Goal: Information Seeking & Learning: Learn about a topic

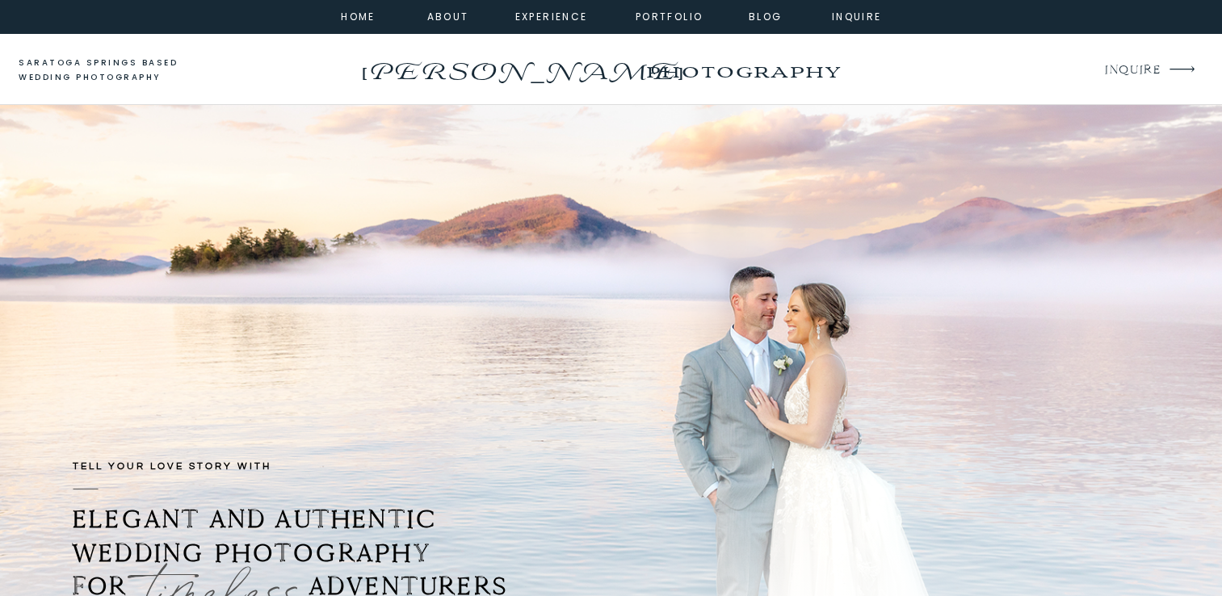
click at [763, 25] on div at bounding box center [611, 16] width 1222 height 33
click at [763, 19] on nav "Blog" at bounding box center [766, 15] width 58 height 15
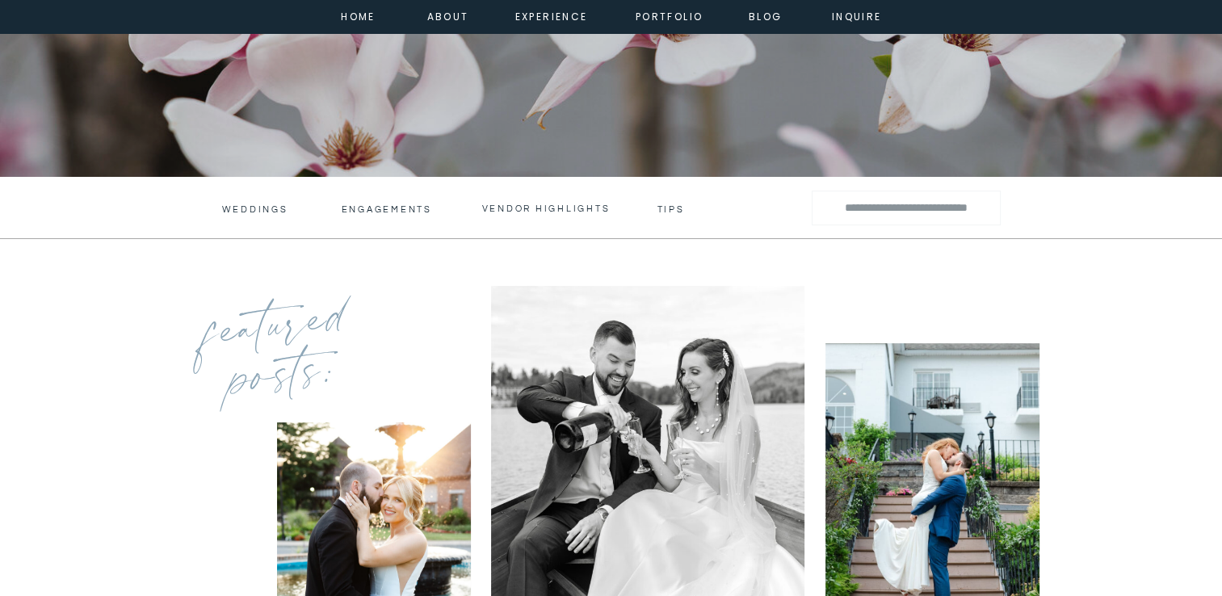
scroll to position [396, 0]
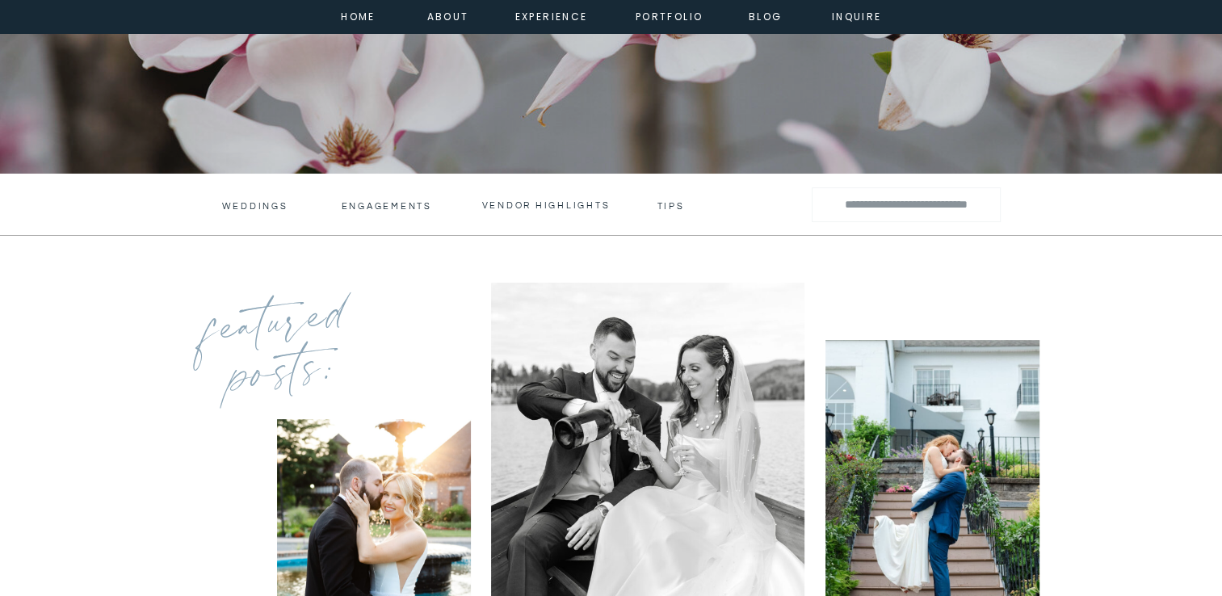
click at [882, 214] on input "Search for:" at bounding box center [906, 204] width 160 height 23
type input "**********"
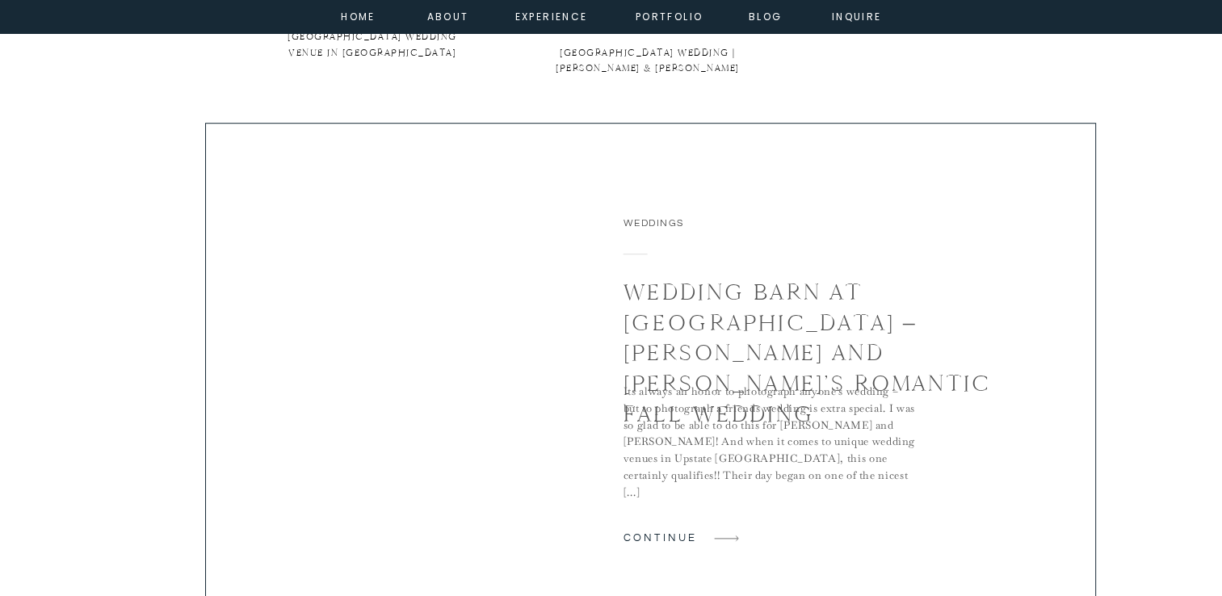
scroll to position [1085, 0]
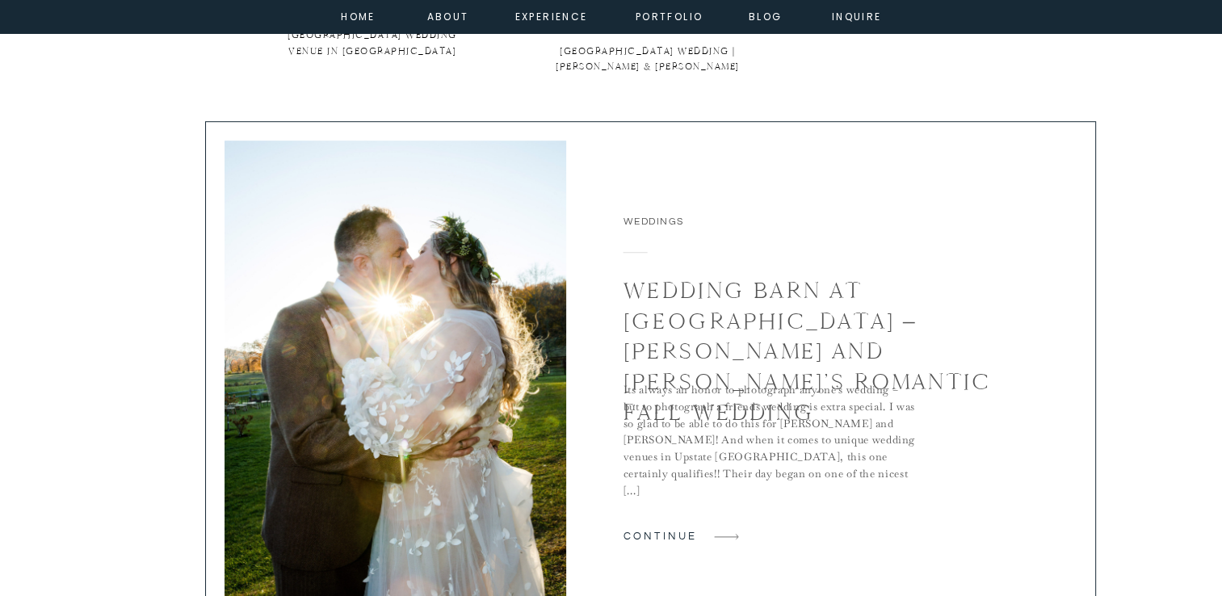
click at [811, 378] on div at bounding box center [650, 376] width 891 height 510
click at [803, 325] on link "Wedding Barn at Lakota’s Farm – Chrissy and Adam’s Romantic Fall Wedding" at bounding box center [807, 351] width 368 height 150
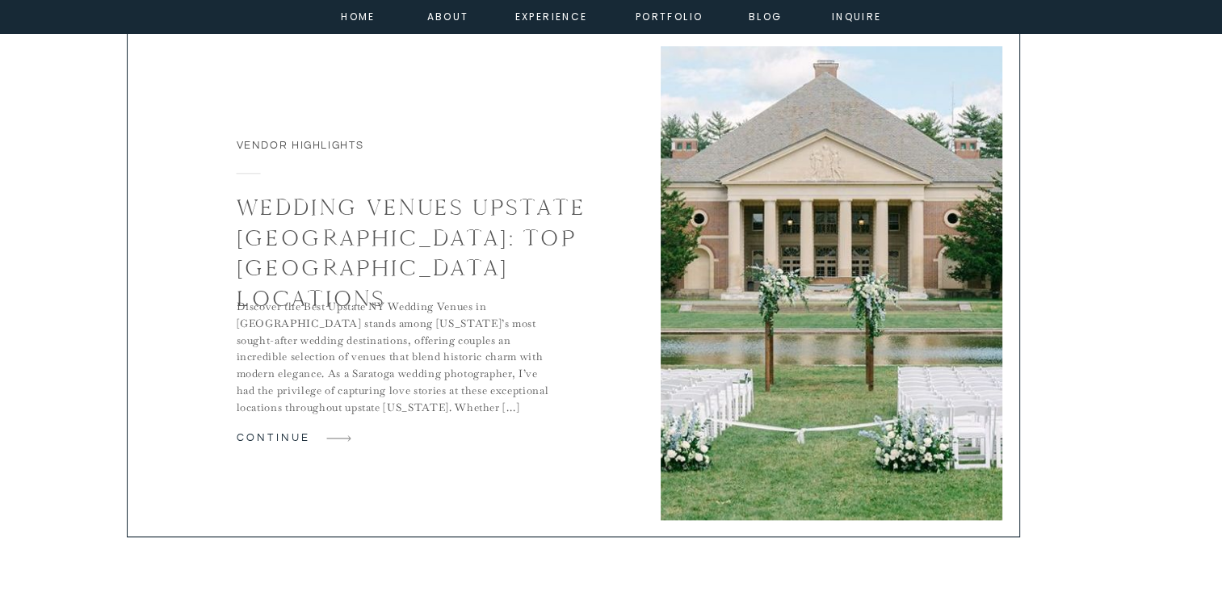
scroll to position [1932, 0]
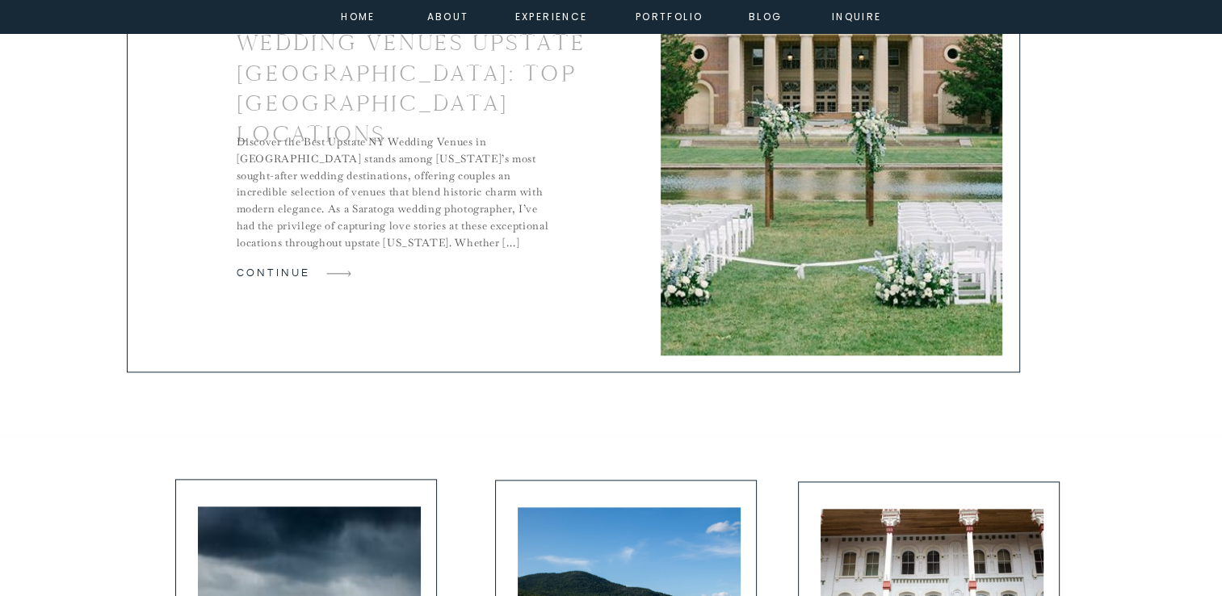
click at [447, 89] on h2 "Wedding Venues Upstate [GEOGRAPHIC_DATA]: Top [GEOGRAPHIC_DATA] Locations" at bounding box center [424, 88] width 375 height 122
click at [432, 55] on link "Wedding Venues Upstate [GEOGRAPHIC_DATA]: Top [GEOGRAPHIC_DATA] Locations" at bounding box center [412, 88] width 350 height 120
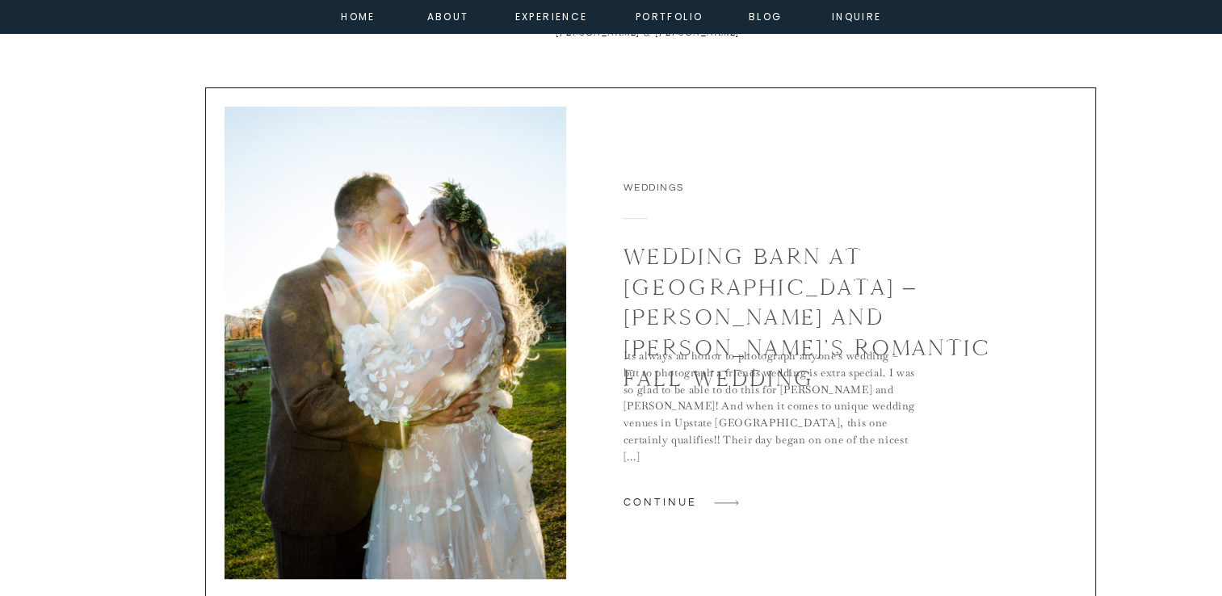
scroll to position [1120, 0]
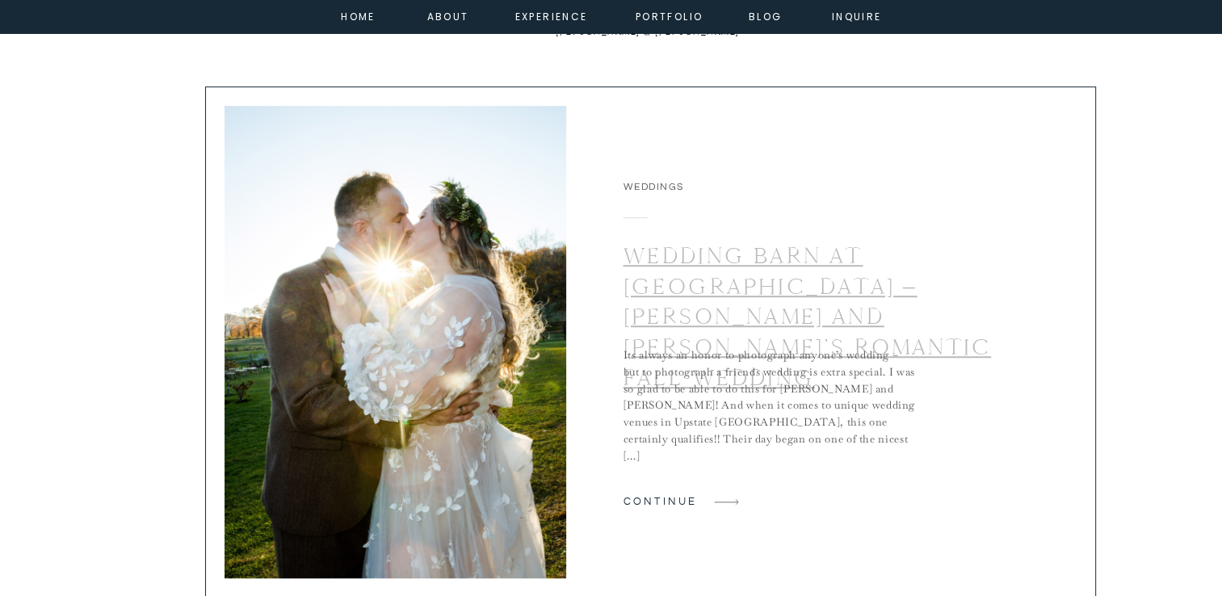
click at [759, 292] on link "Wedding Barn at [GEOGRAPHIC_DATA] – [PERSON_NAME] and [PERSON_NAME]’s Romantic …" at bounding box center [807, 316] width 368 height 150
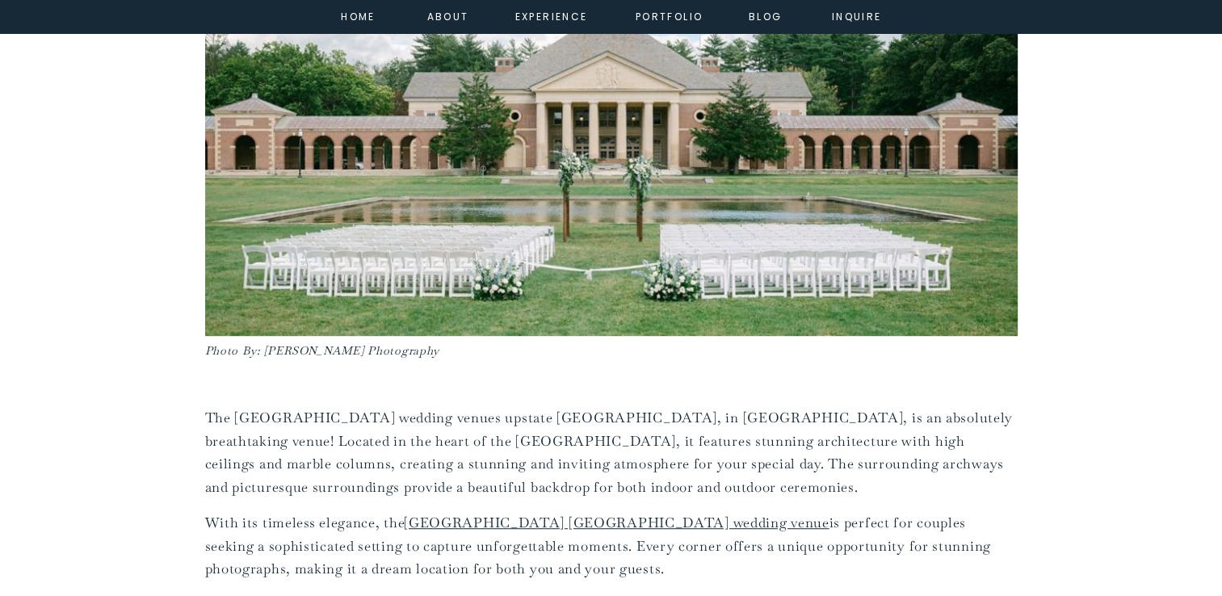
scroll to position [779, 0]
